Goal: Task Accomplishment & Management: Manage account settings

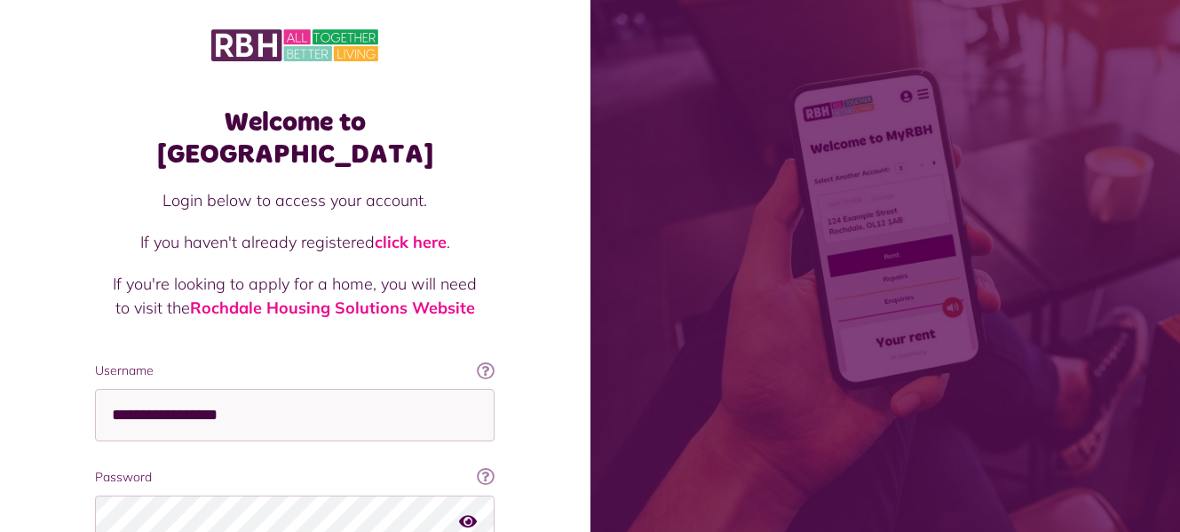
scroll to position [150, 0]
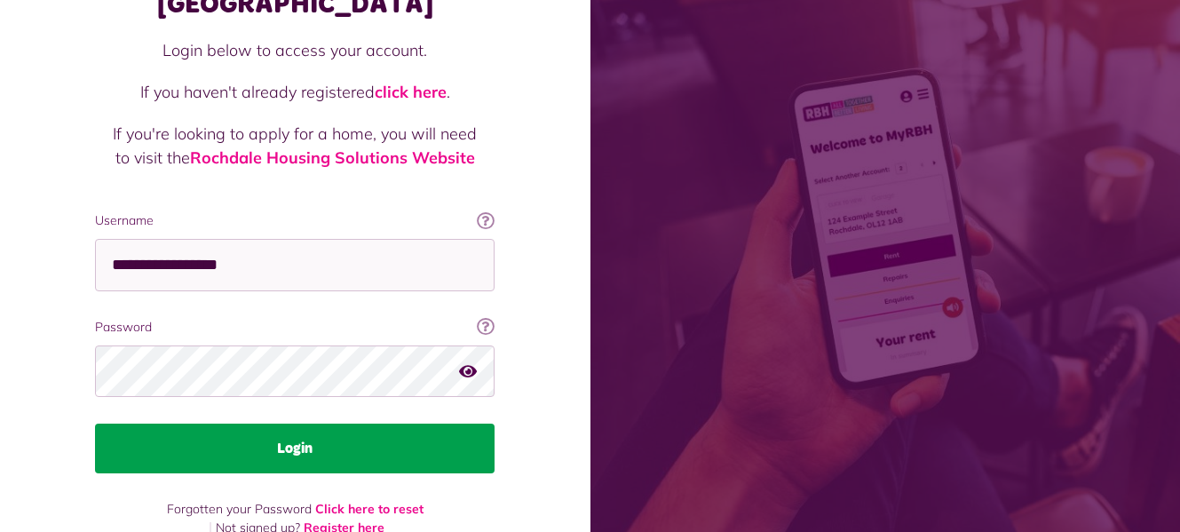
click at [461, 424] on button "Login" at bounding box center [295, 449] width 400 height 50
click at [426, 424] on button "Login" at bounding box center [295, 449] width 400 height 50
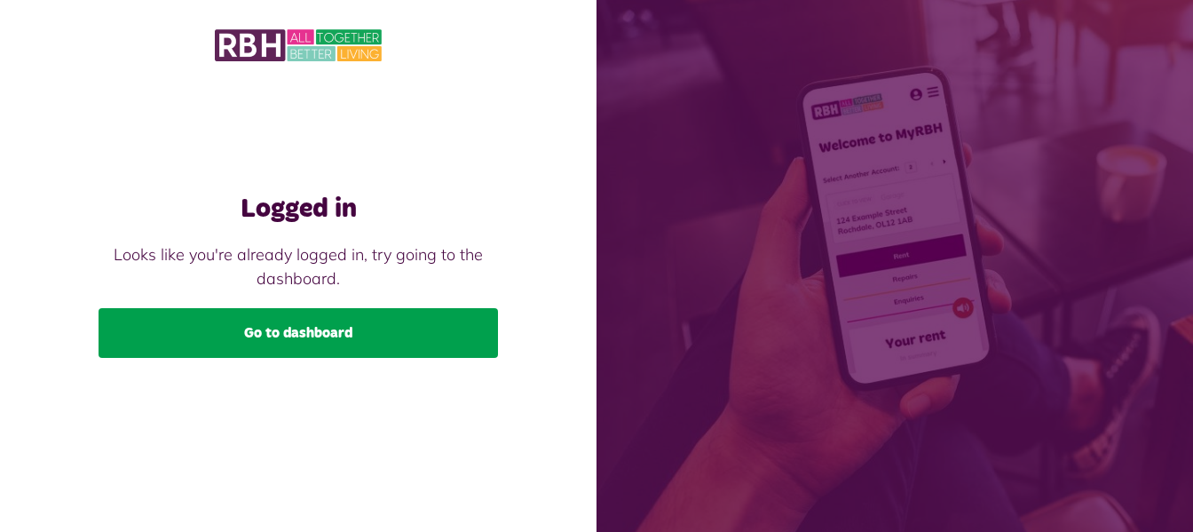
click at [347, 328] on link "Go to dashboard" at bounding box center [299, 333] width 400 height 50
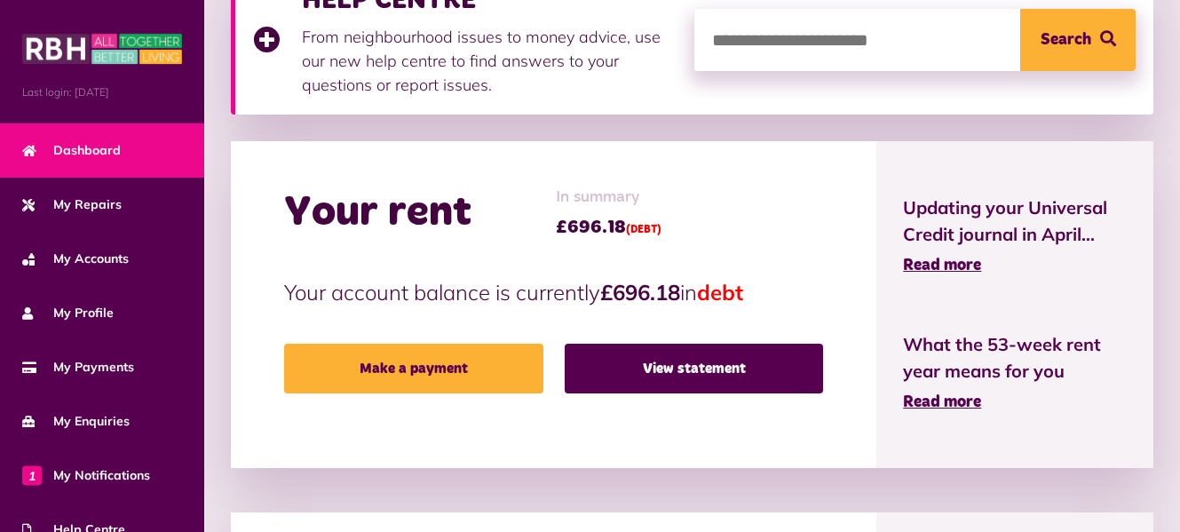
scroll to position [307, 0]
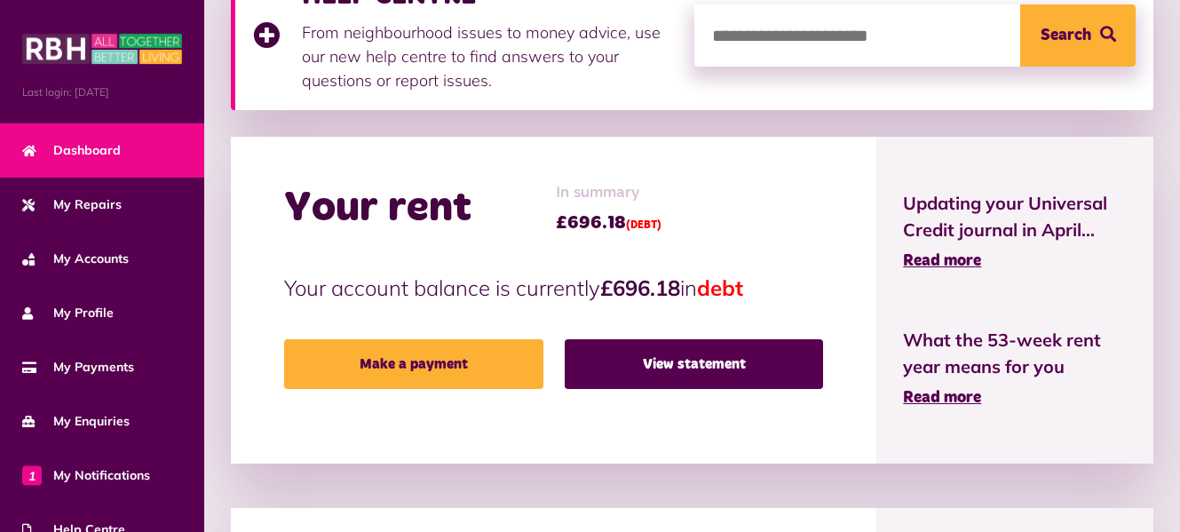
click at [1179, 286] on html "Menu Last login: [DATE] Dashboard My Repairs My Accounts My Profile 1" at bounding box center [590, 394] width 1180 height 1403
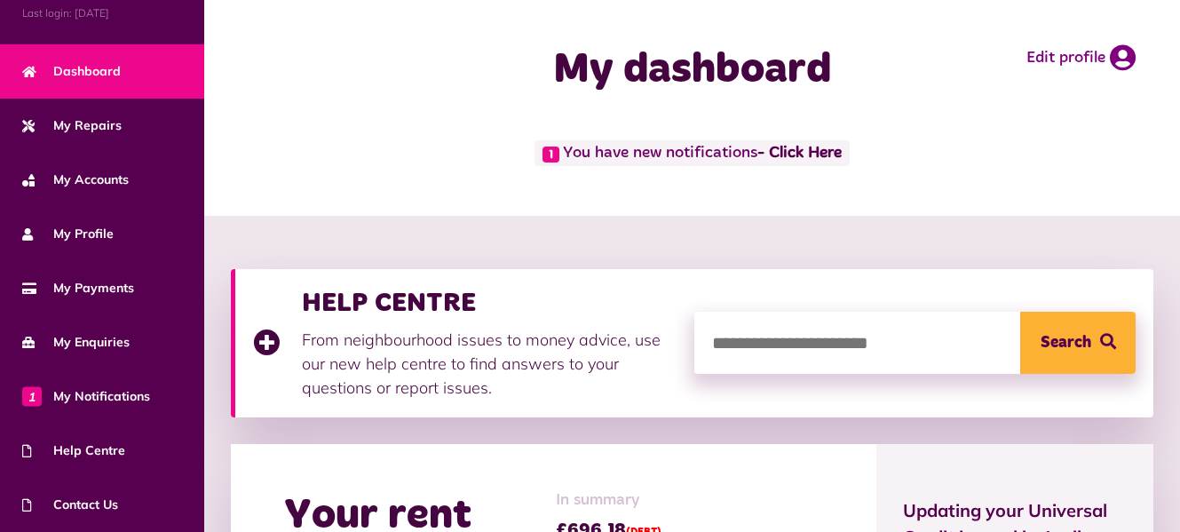
scroll to position [186, 0]
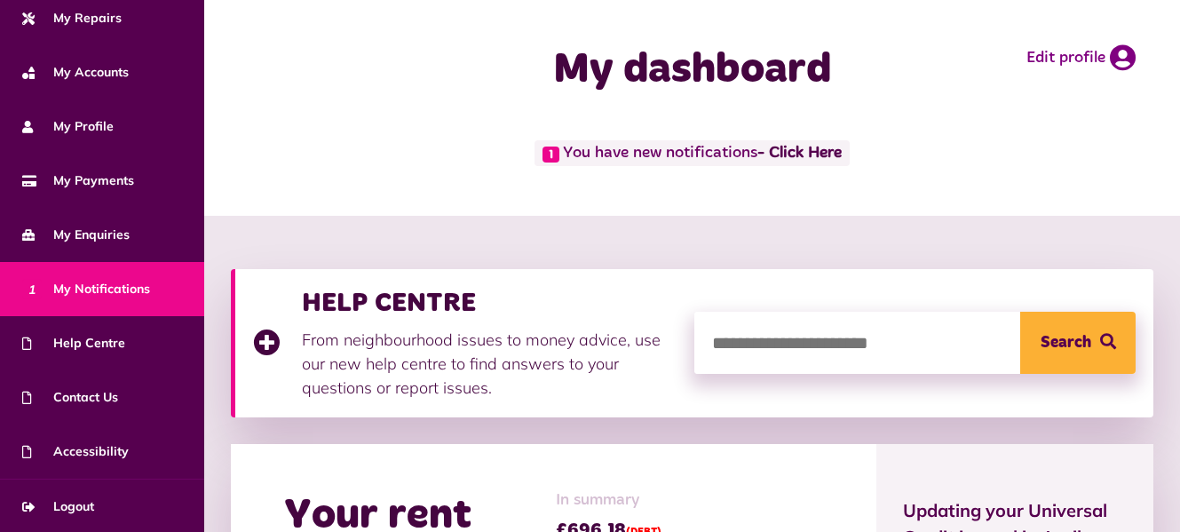
click at [104, 286] on span "1 My Notifications" at bounding box center [86, 289] width 128 height 19
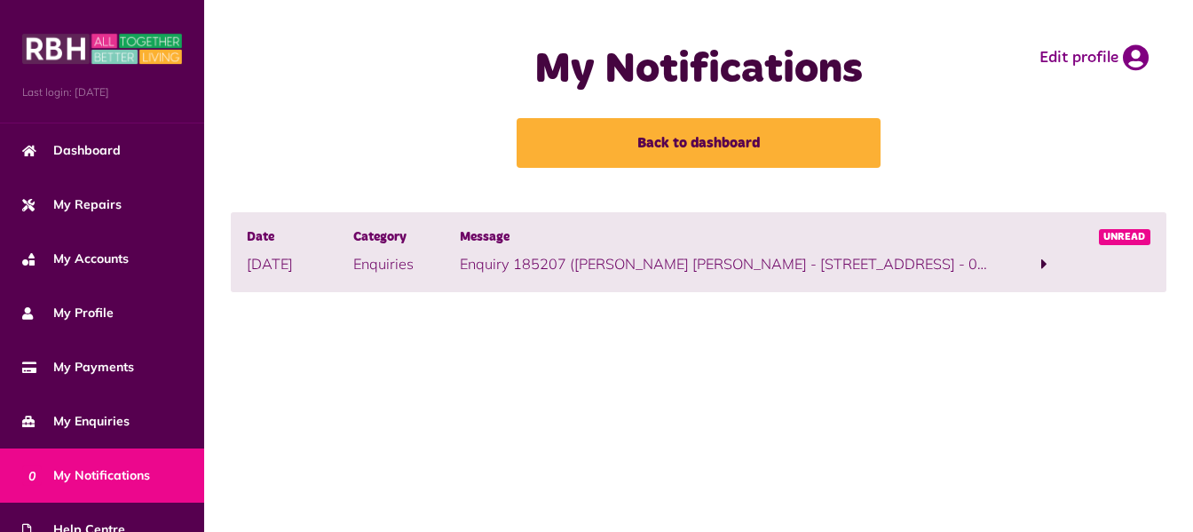
click at [1043, 263] on span at bounding box center [1044, 264] width 6 height 16
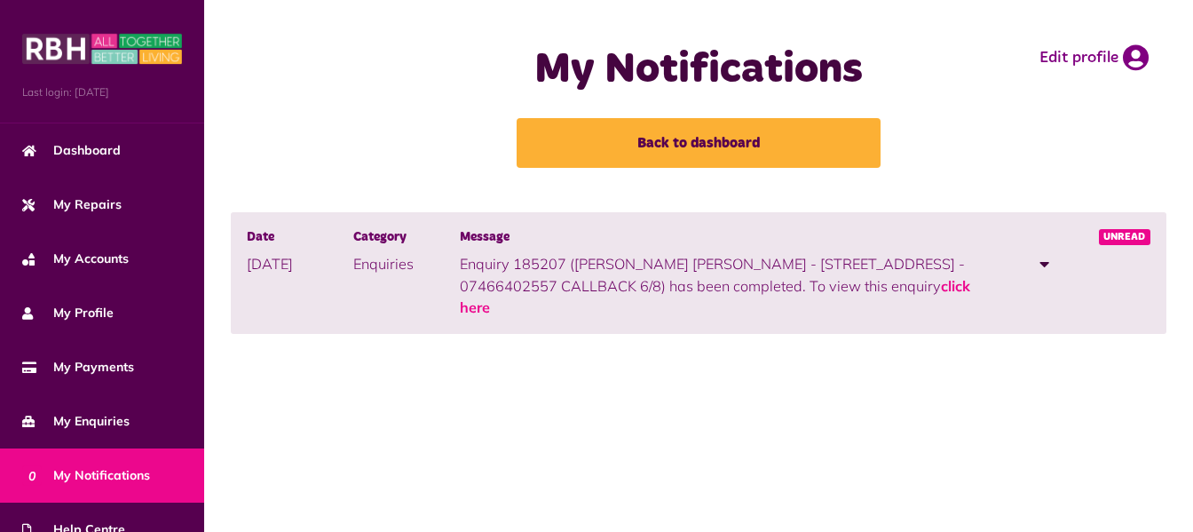
click at [1045, 265] on span at bounding box center [1045, 264] width 10 height 16
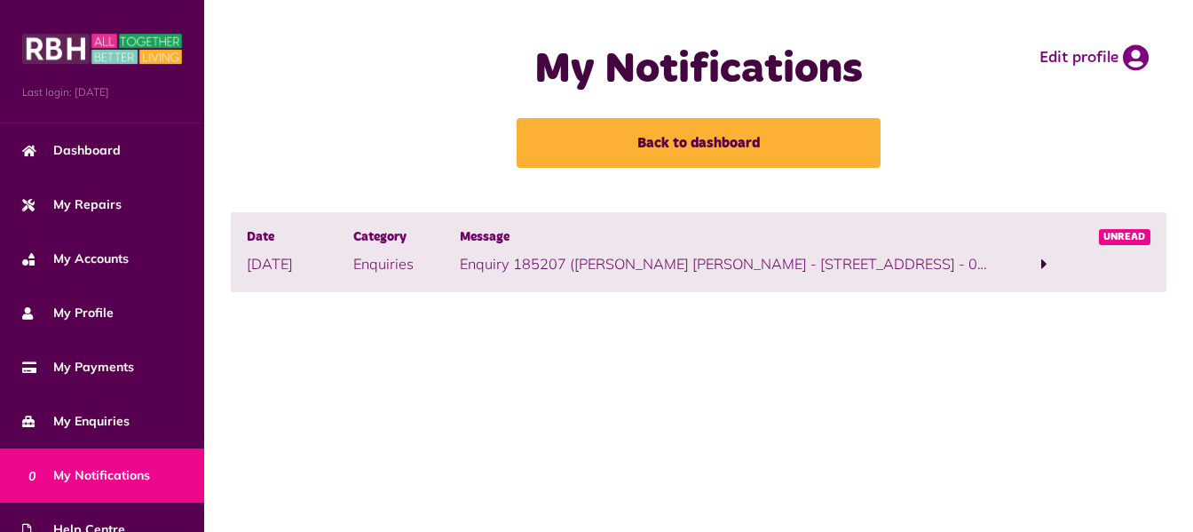
click at [1043, 259] on span at bounding box center [1044, 264] width 6 height 16
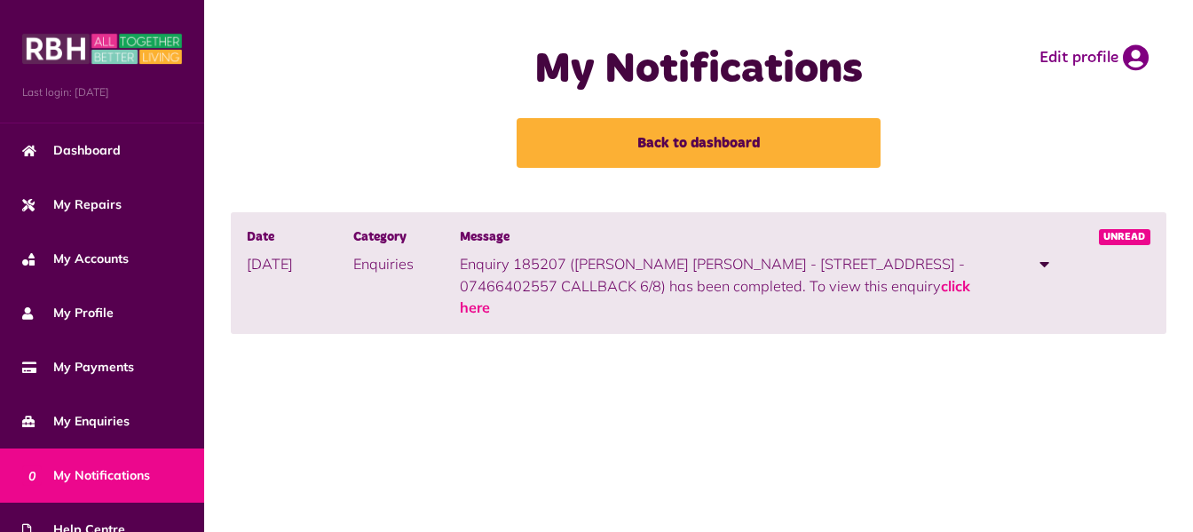
click at [1044, 266] on span at bounding box center [1045, 264] width 10 height 16
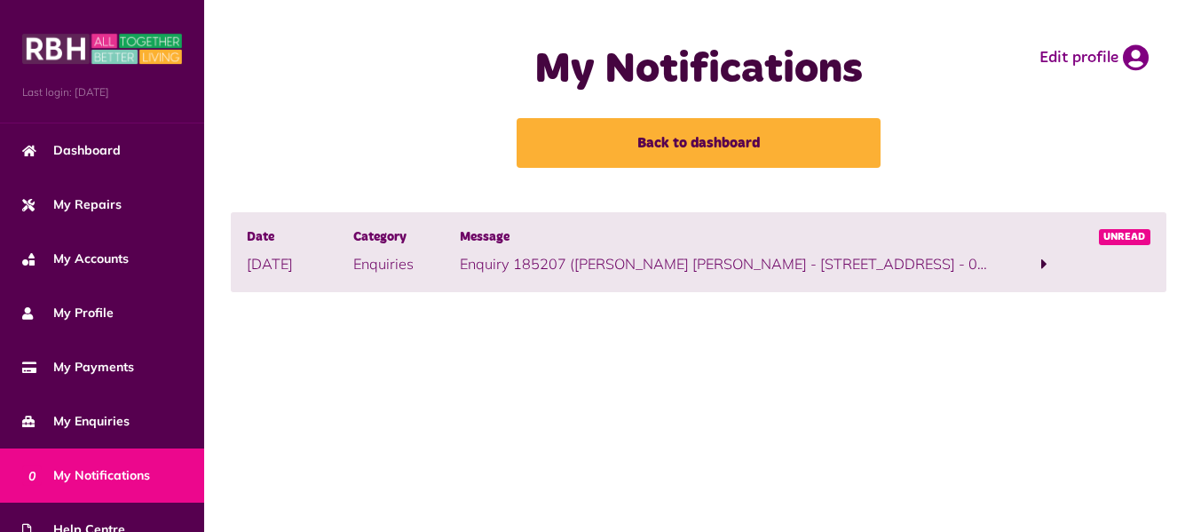
click at [1041, 262] on span at bounding box center [1044, 264] width 6 height 16
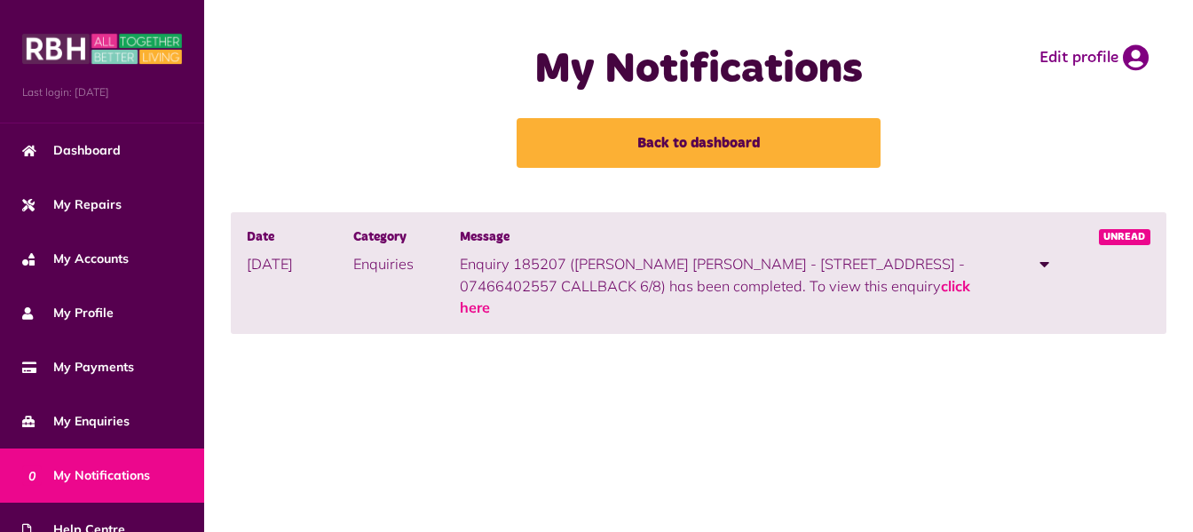
click at [1043, 265] on span at bounding box center [1045, 264] width 10 height 16
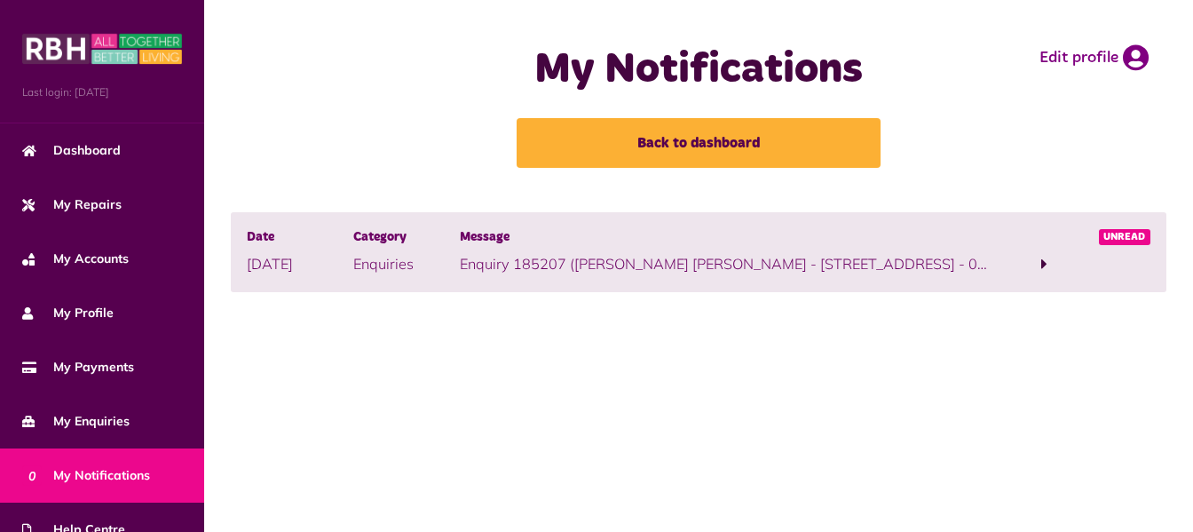
click at [1043, 257] on span at bounding box center [1044, 264] width 6 height 16
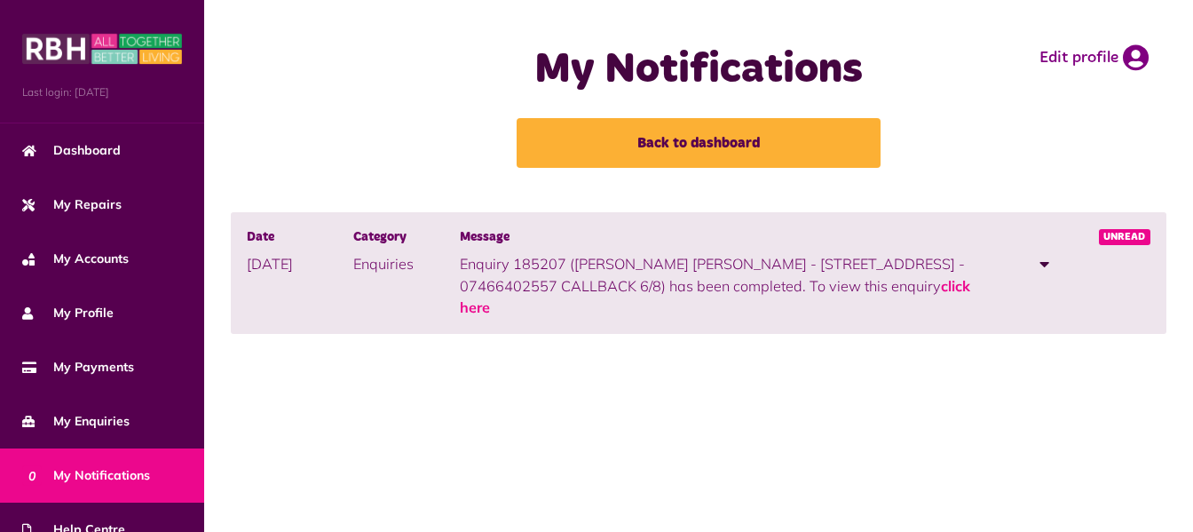
click at [1044, 264] on span at bounding box center [1045, 264] width 10 height 16
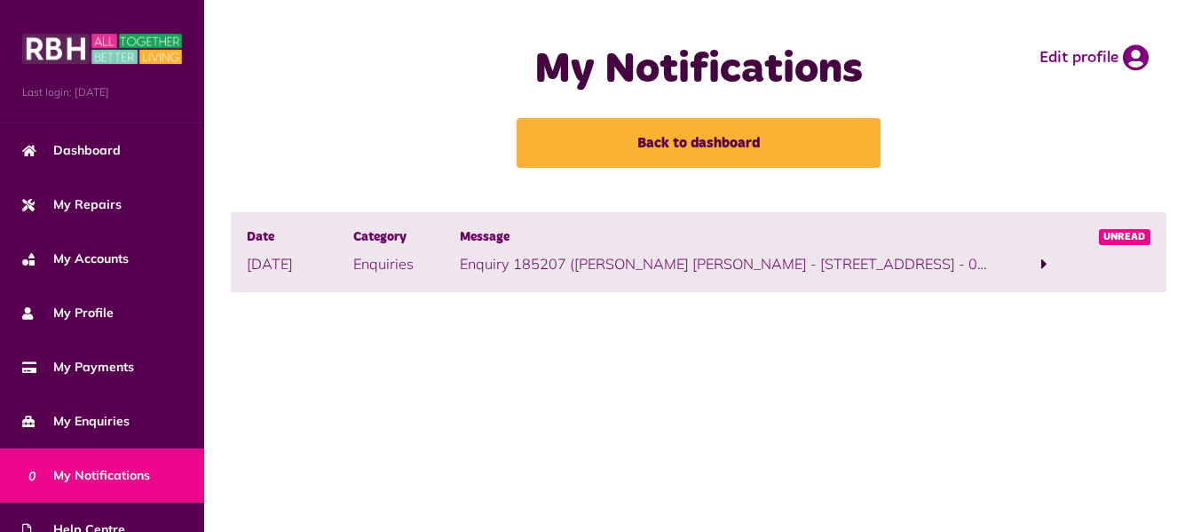
click at [1042, 264] on span at bounding box center [1044, 264] width 6 height 16
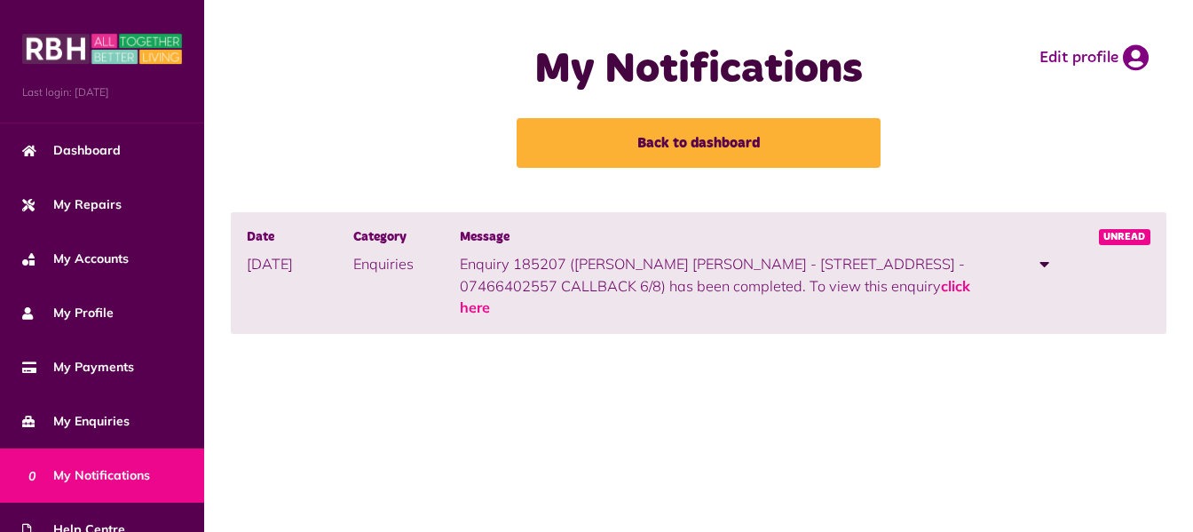
click at [1042, 264] on span at bounding box center [1045, 264] width 10 height 16
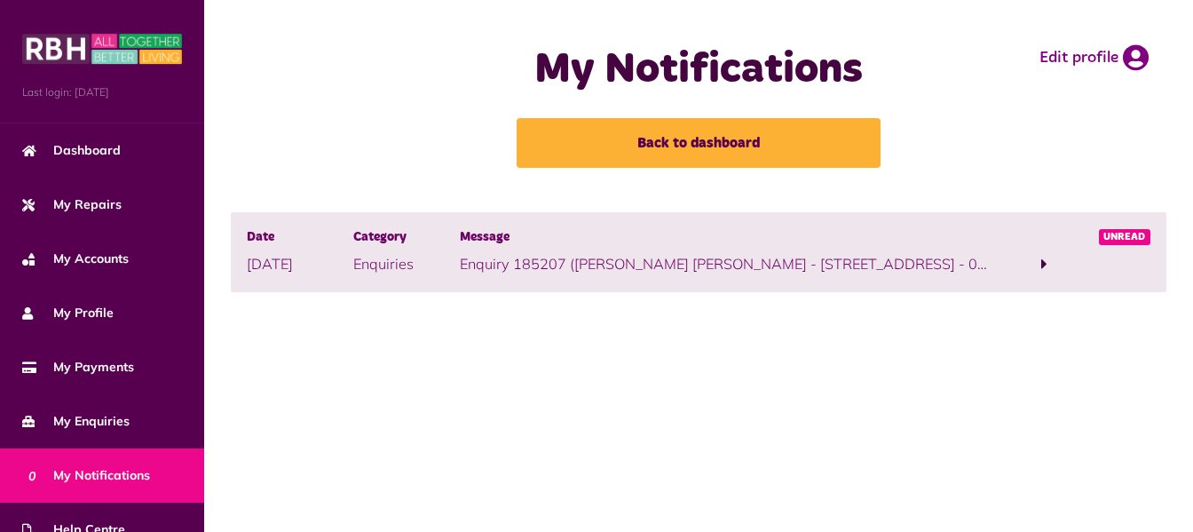
click at [1044, 266] on span at bounding box center [1044, 264] width 6 height 16
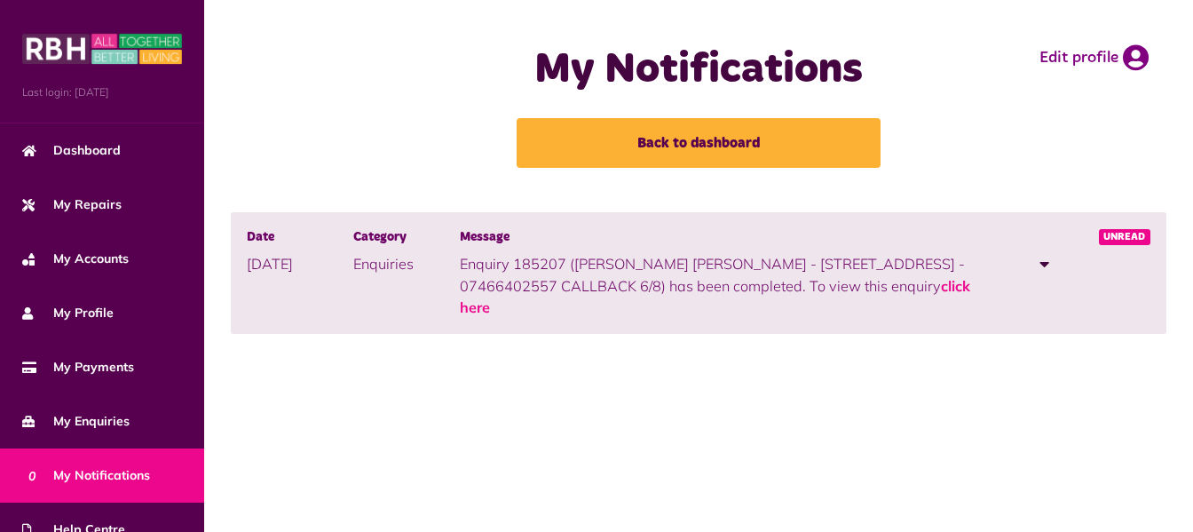
click at [1044, 262] on span at bounding box center [1045, 264] width 10 height 16
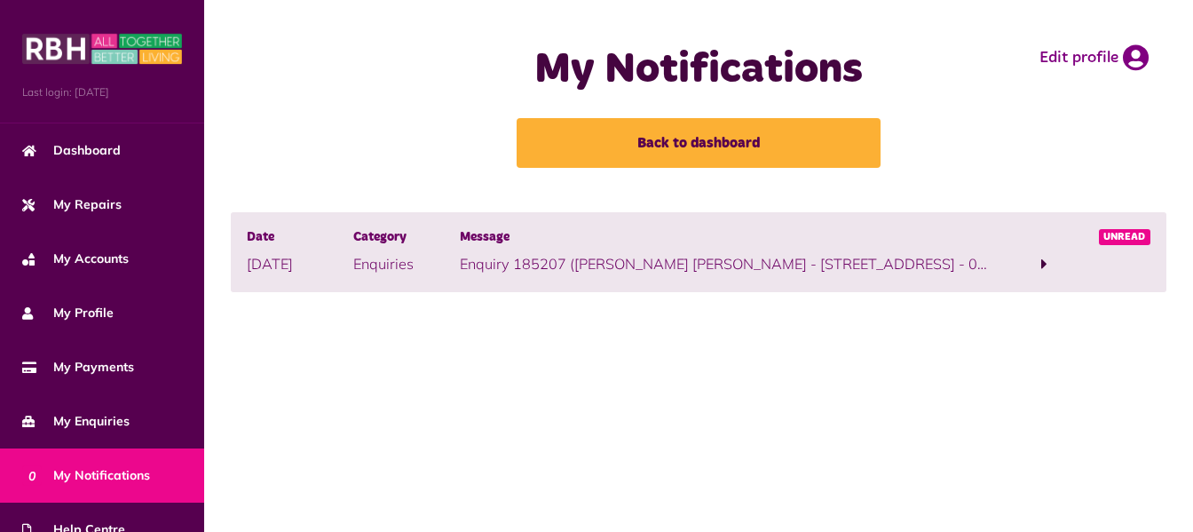
click at [1038, 265] on span at bounding box center [1044, 264] width 107 height 24
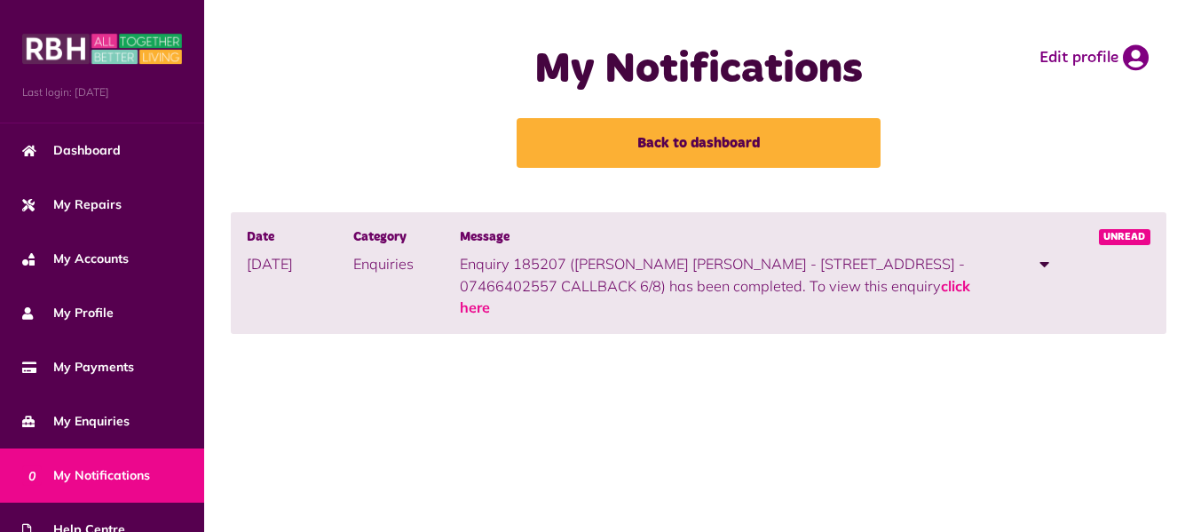
click at [1043, 261] on span at bounding box center [1045, 264] width 10 height 16
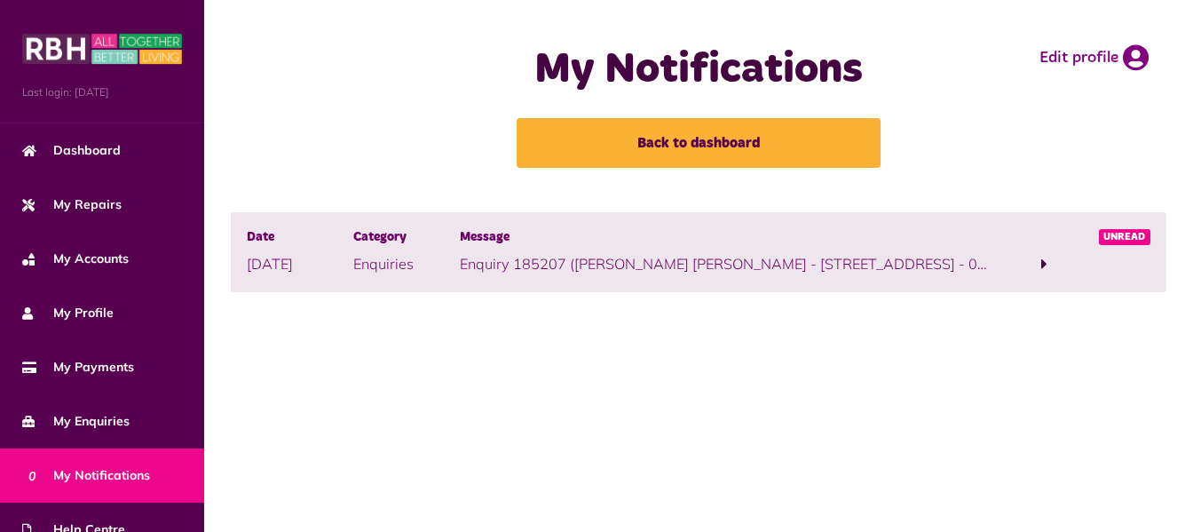
click at [1041, 266] on span at bounding box center [1044, 264] width 6 height 16
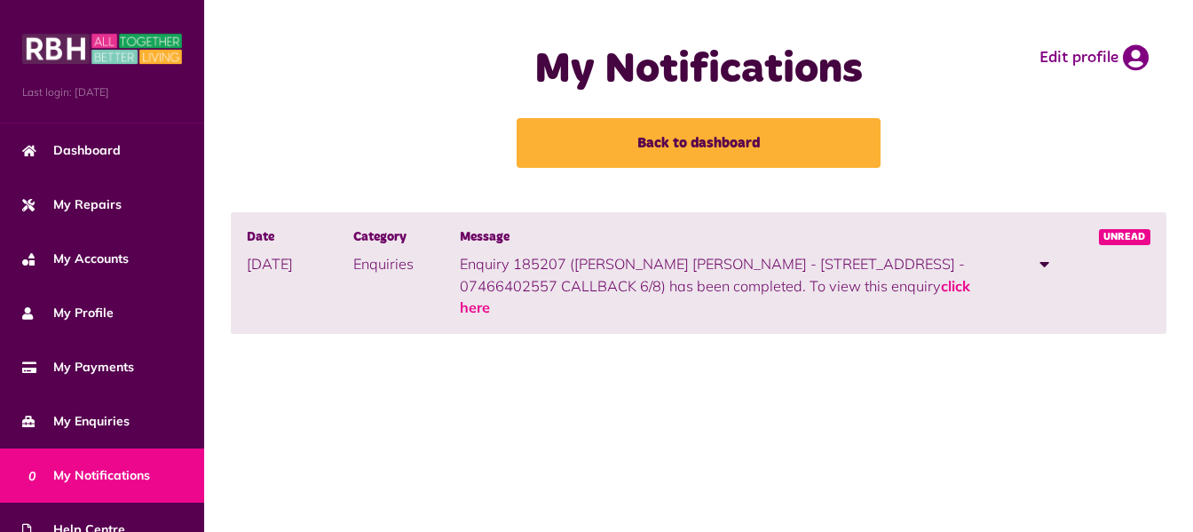
click at [1046, 263] on span at bounding box center [1045, 264] width 10 height 16
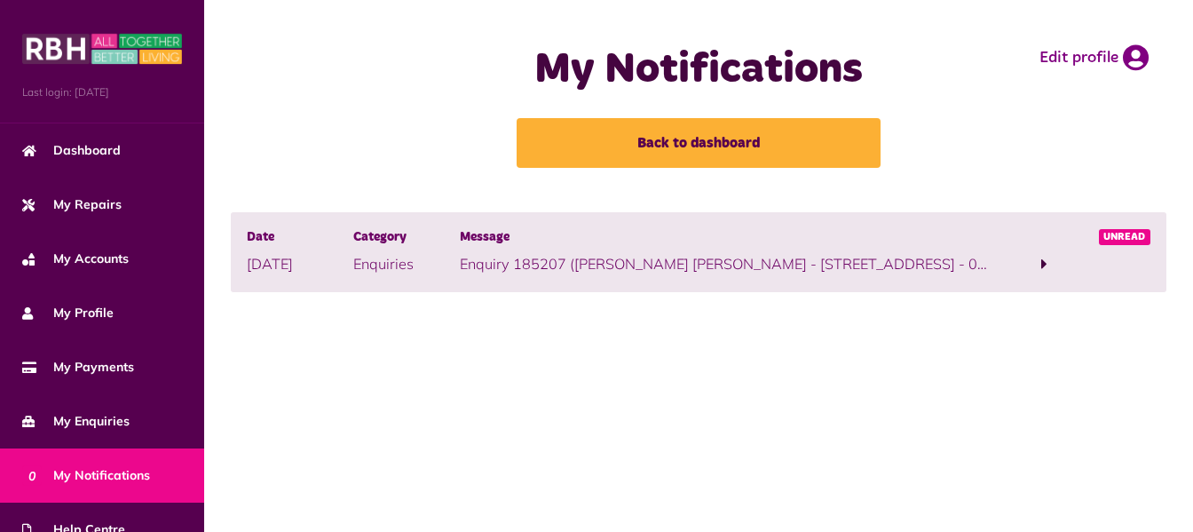
click at [1045, 262] on span at bounding box center [1044, 264] width 6 height 16
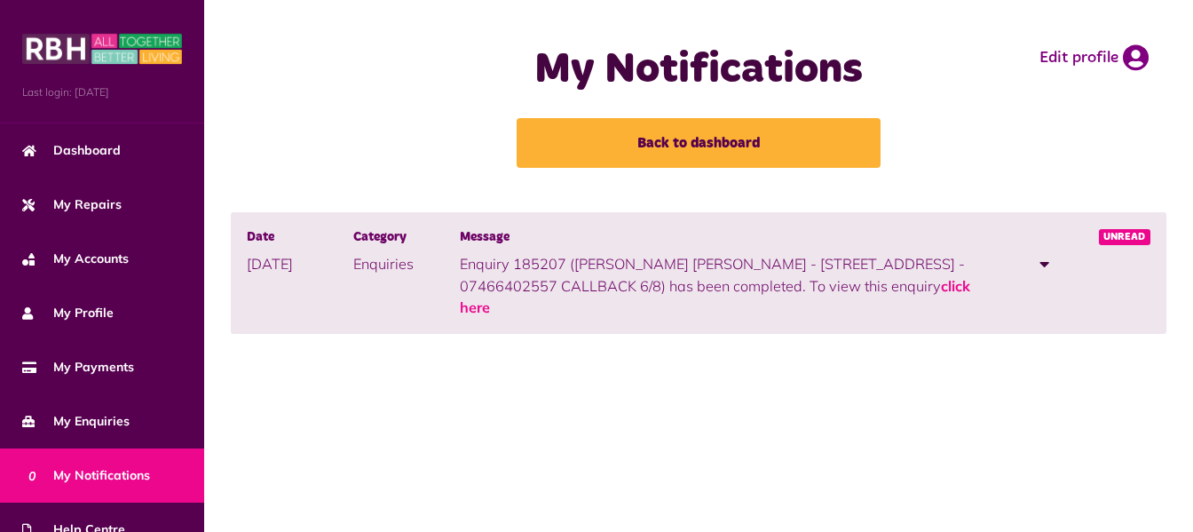
click at [1045, 262] on span at bounding box center [1045, 264] width 10 height 16
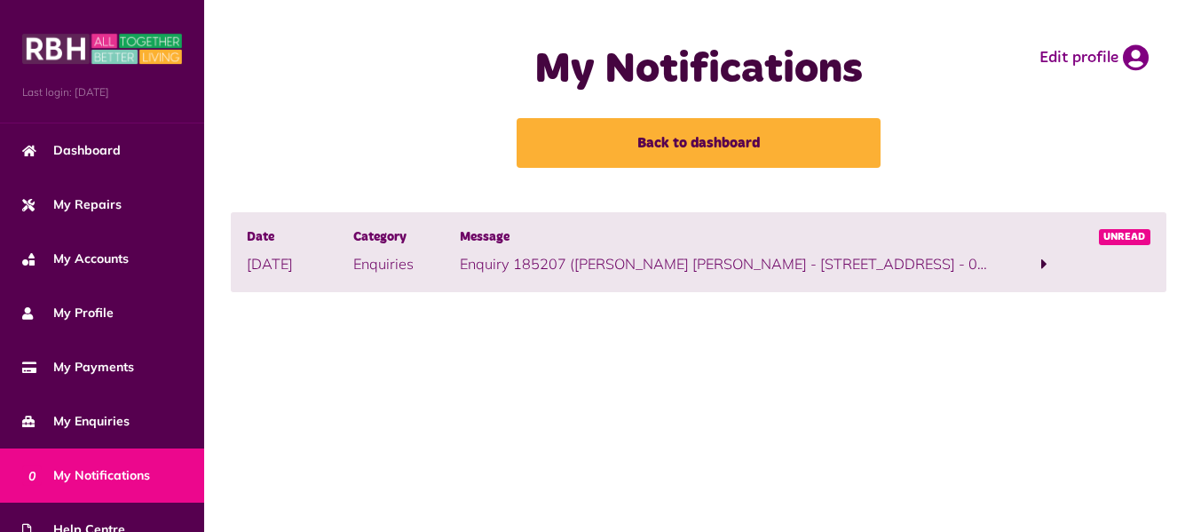
click at [1042, 263] on span at bounding box center [1044, 264] width 6 height 16
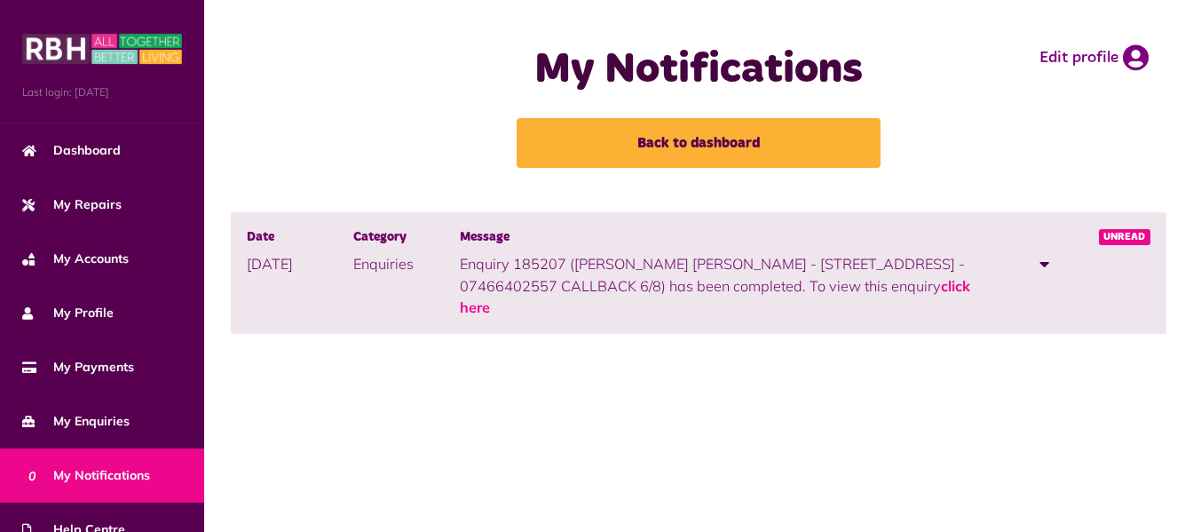
click at [1042, 263] on span at bounding box center [1045, 264] width 10 height 16
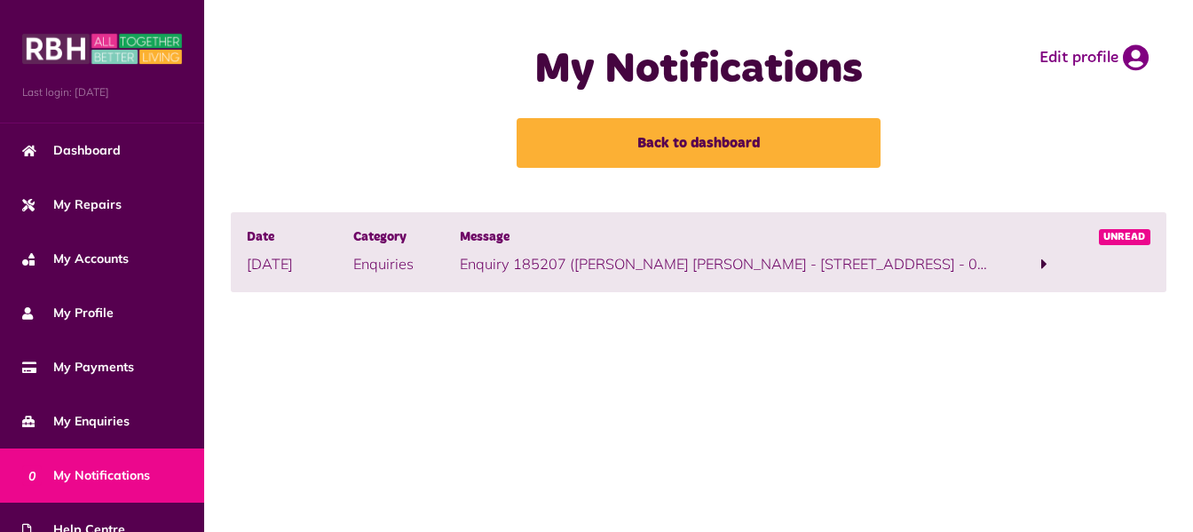
click at [1039, 261] on span at bounding box center [1044, 264] width 107 height 24
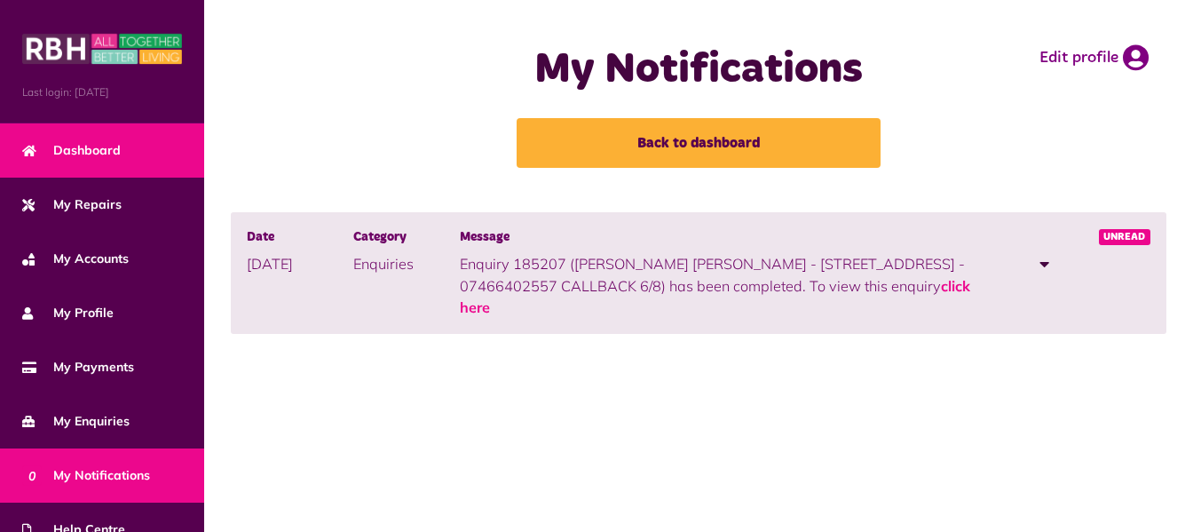
click at [100, 150] on span "Dashboard" at bounding box center [71, 150] width 99 height 19
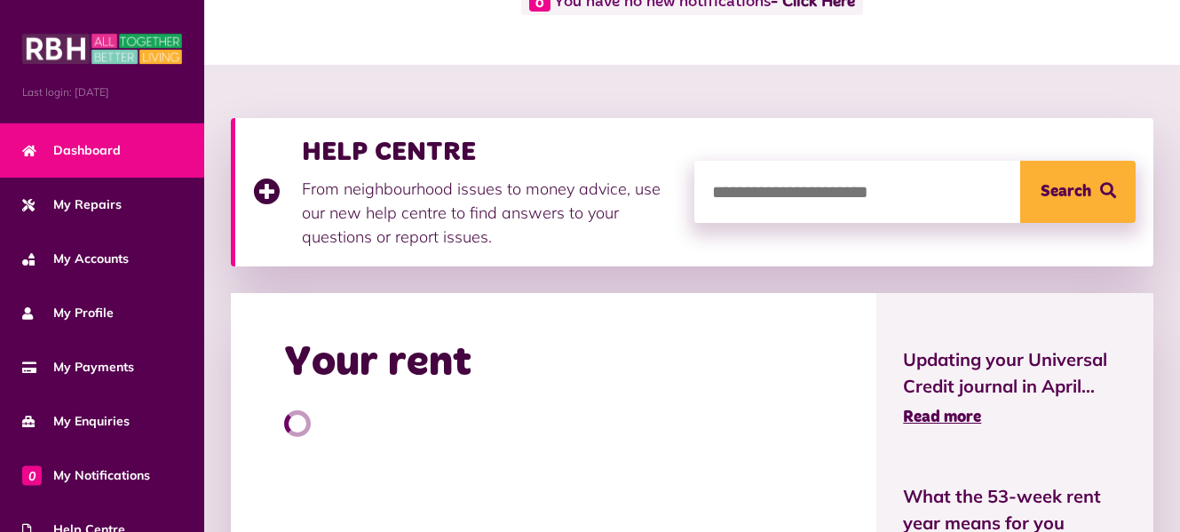
scroll to position [265, 0]
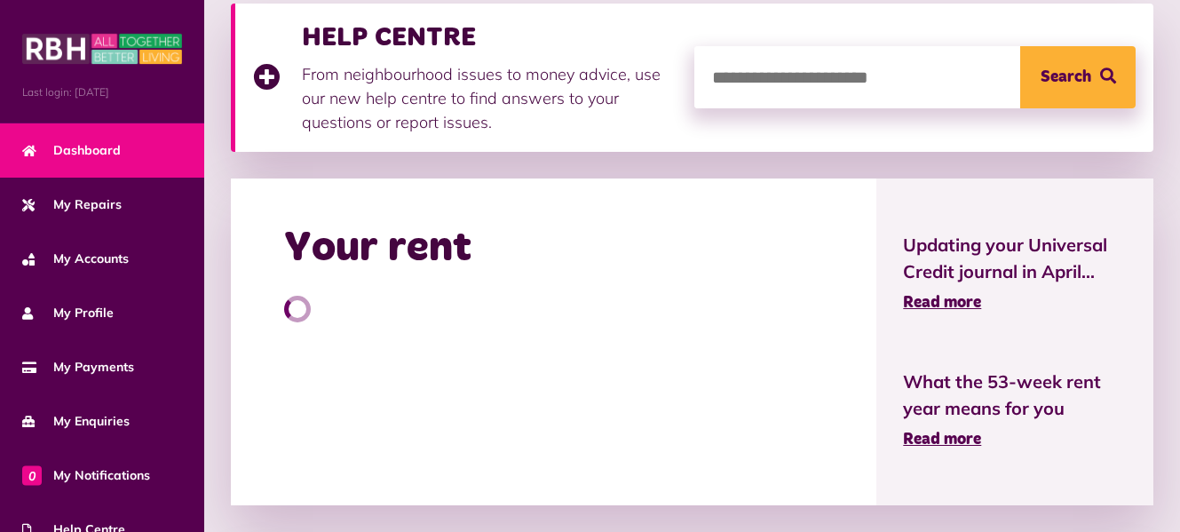
drag, startPoint x: 1186, startPoint y: 199, endPoint x: 1194, endPoint y: 294, distance: 95.3
click at [1179, 294] on html "Menu Last login: [DATE] Dashboard My Repairs My Accounts My Profile 0" at bounding box center [590, 436] width 1180 height 1403
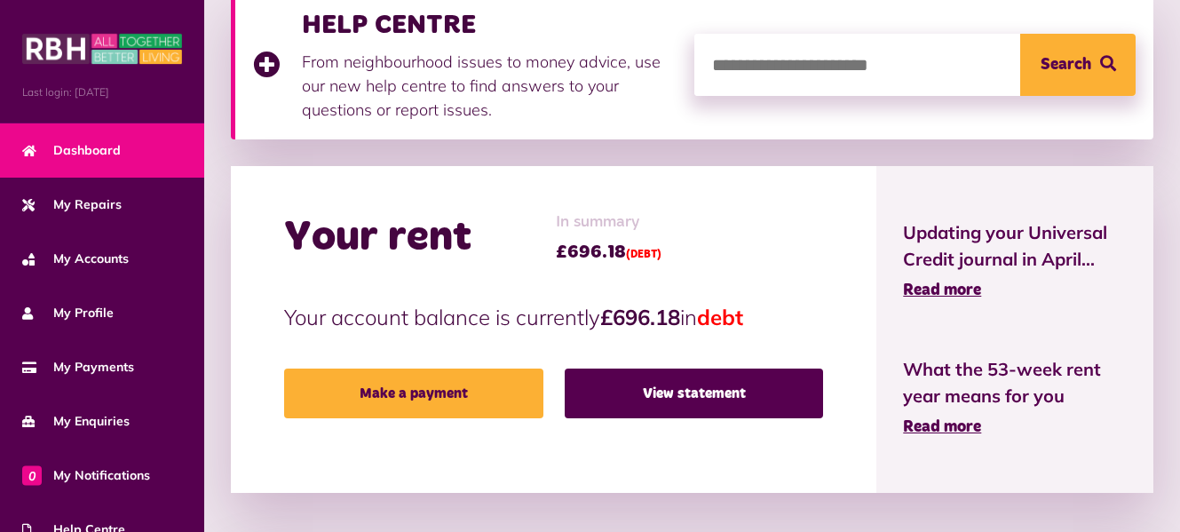
scroll to position [0, 0]
